Goal: Check status: Check status

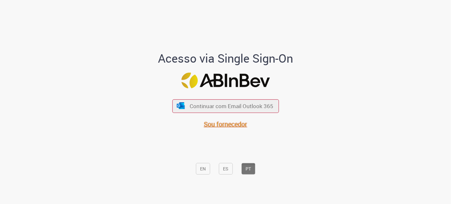
click at [231, 126] on font "Sou fornecedor" at bounding box center [225, 124] width 43 height 9
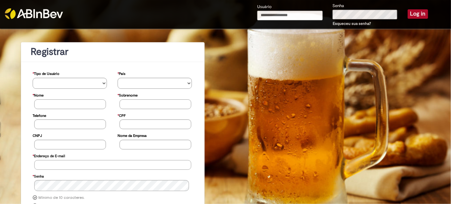
type input "**********"
click at [412, 13] on button "Log in" at bounding box center [417, 13] width 20 height 9
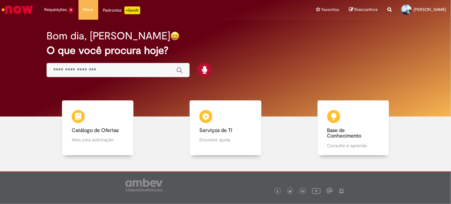
drag, startPoint x: 271, startPoint y: 53, endPoint x: 268, endPoint y: 50, distance: 4.6
click at [270, 53] on h2 "O que você procura hoje?" at bounding box center [225, 50] width 358 height 11
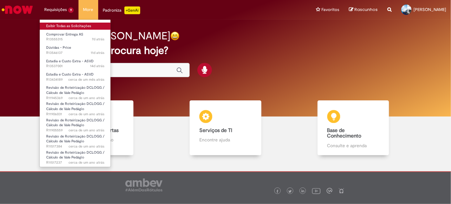
click at [69, 26] on link "Exibir Todas as Solicitações" at bounding box center [75, 26] width 71 height 7
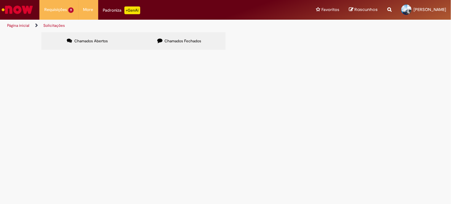
click at [0, 0] on span "R13537001" at bounding box center [0, 0] width 0 height 0
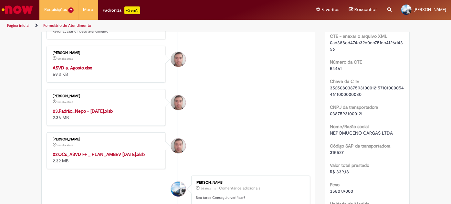
scroll to position [205, 0]
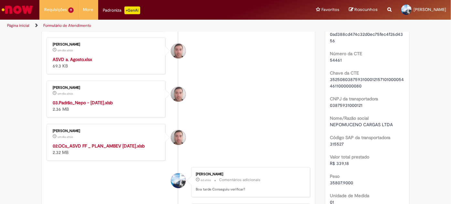
click at [84, 62] on strong "ASVD a. Agosto.xlsx" at bounding box center [72, 59] width 39 height 6
drag, startPoint x: 242, startPoint y: 36, endPoint x: 246, endPoint y: 32, distance: 5.5
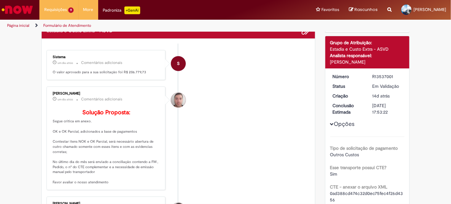
scroll to position [58, 0]
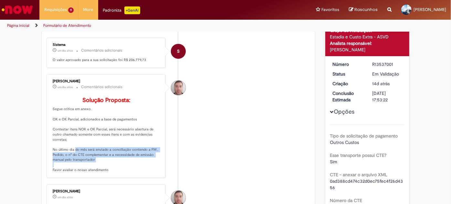
drag, startPoint x: 69, startPoint y: 160, endPoint x: 138, endPoint y: 168, distance: 69.5
click at [138, 168] on p "Solução Proposta: Segue critica em anexo. OK e OK Parcial, adicionados a base d…" at bounding box center [106, 135] width 107 height 76
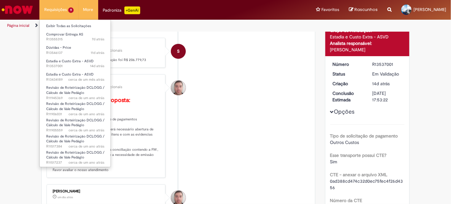
click at [68, 9] on li "Requisições 9 Exibir Todas as Solicitações Comprovar Entrega AS 7d atrás 7 dias…" at bounding box center [58, 9] width 39 height 19
click at [53, 13] on li "Requisições 9 Exibir Todas as Solicitações Comprovar Entrega AS 7d atrás 7 dias…" at bounding box center [58, 9] width 39 height 19
click at [55, 27] on link "Exibir Todas as Solicitações" at bounding box center [75, 26] width 71 height 7
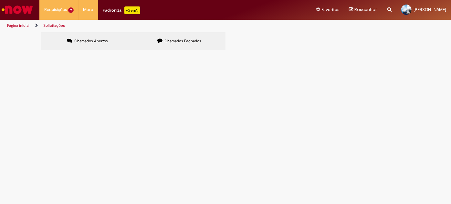
click at [0, 0] on button at bounding box center [0, 0] width 0 height 0
click at [99, 43] on span "Chamados Abertos" at bounding box center [91, 40] width 34 height 5
click at [0, 0] on span "R13434189" at bounding box center [0, 0] width 0 height 0
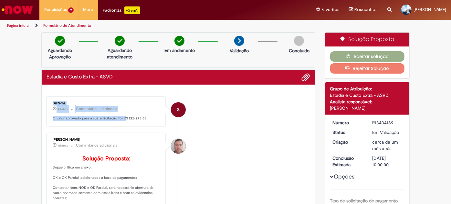
drag, startPoint x: 121, startPoint y: 79, endPoint x: 151, endPoint y: 79, distance: 30.0
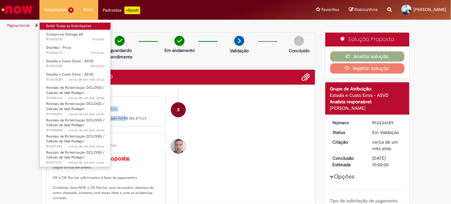
click at [60, 25] on link "Exibir Todas as Solicitações" at bounding box center [75, 26] width 71 height 7
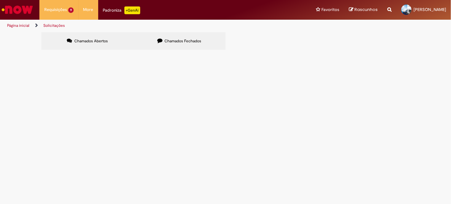
click at [0, 0] on span "R13537001" at bounding box center [0, 0] width 0 height 0
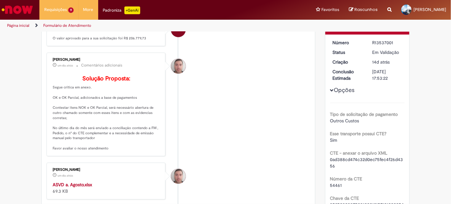
scroll to position [147, 0]
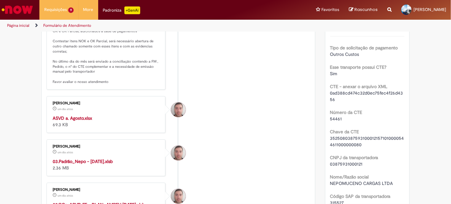
click at [100, 164] on strong "03.Padrão_Nepo - [DATE].xlsb" at bounding box center [83, 161] width 60 height 6
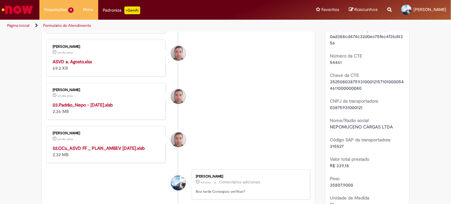
scroll to position [205, 0]
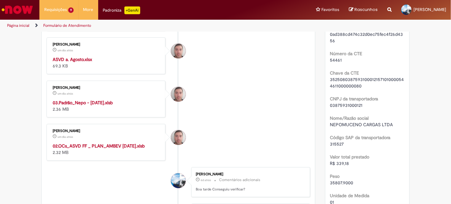
click at [102, 149] on strong "02.OCs_ASVD FF _ PLAN_AMBEV [DATE].xlsb" at bounding box center [99, 146] width 92 height 6
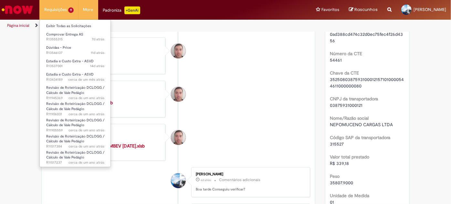
click at [51, 9] on li "Requisições 9 Exibir Todas as Solicitações Comprovar Entrega AS 7d atrás 7 dias…" at bounding box center [58, 9] width 39 height 19
click at [51, 26] on link "Exibir Todas as Solicitações" at bounding box center [75, 26] width 71 height 7
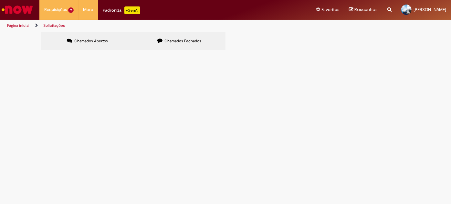
click at [0, 0] on span "R13434189" at bounding box center [0, 0] width 0 height 0
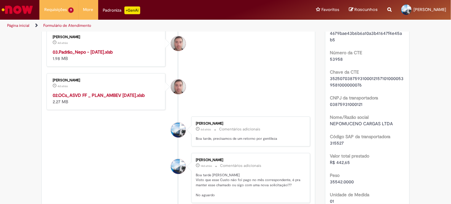
scroll to position [154, 0]
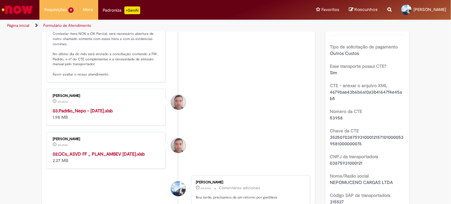
click at [81, 114] on strong "03.Padrão_Nepo - [DATE].xlsb" at bounding box center [83, 111] width 60 height 6
click at [77, 157] on strong "02.OCs_ASVD FF _ PLAN_AMBEV [DATE].xlsb" at bounding box center [99, 154] width 92 height 6
click at [233, 114] on li "[PERSON_NAME] 4d atrás 4 dias atrás 03.Padrão_Nepo - [DATE].xlsb 1.98 MB" at bounding box center [177, 107] width 263 height 37
click at [232, 126] on li "[PERSON_NAME] 4d atrás 4 dias atrás 03.Padrão_Nepo - [DATE].xlsb 1.98 MB" at bounding box center [177, 107] width 263 height 37
click at [90, 164] on div "02.OCs_ASVD FF _ PLAN_AMBEV [DATE].xlsb 2.27 MB" at bounding box center [106, 157] width 107 height 13
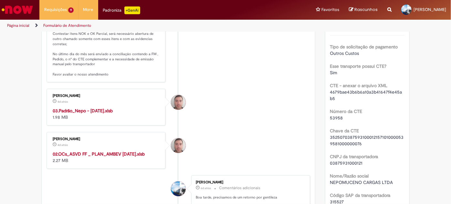
click at [90, 157] on strong "02.OCs_ASVD FF _ PLAN_AMBEV [DATE].xlsb" at bounding box center [99, 154] width 92 height 6
